Goal: Navigation & Orientation: Find specific page/section

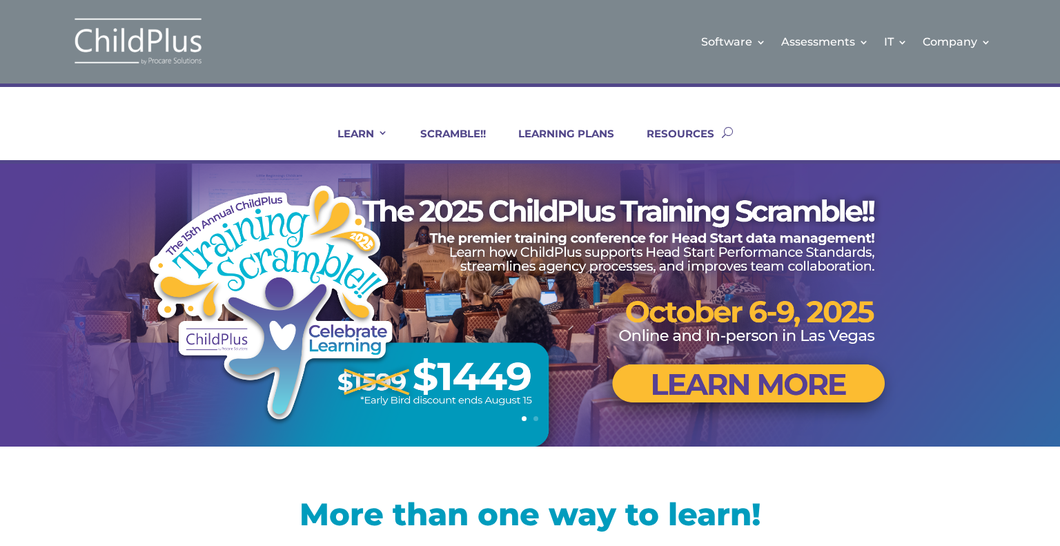
click at [553, 136] on link "LEARNING PLANS" at bounding box center [557, 143] width 113 height 33
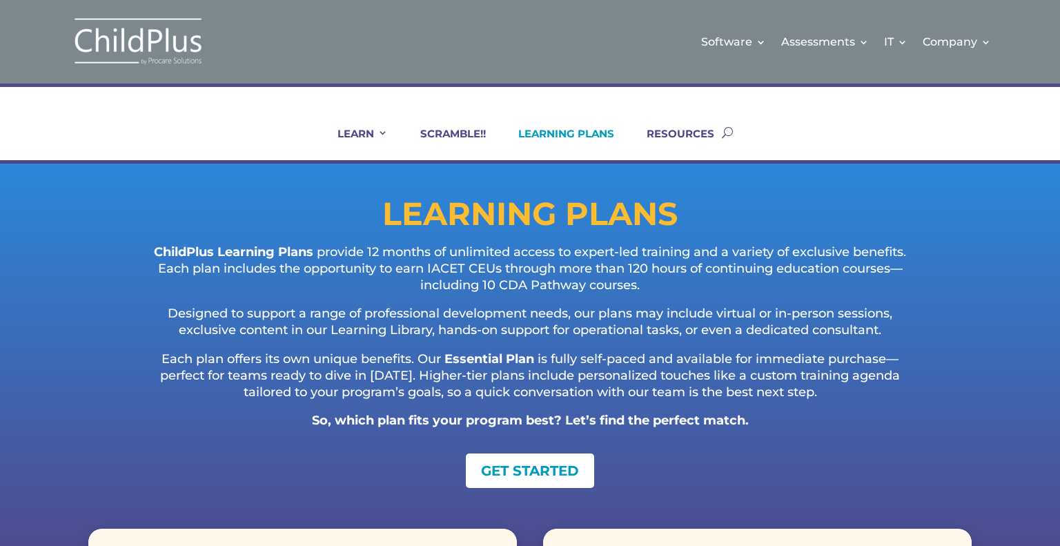
click at [675, 133] on link "RESOURCES" at bounding box center [671, 143] width 85 height 33
